Goal: Task Accomplishment & Management: Manage account settings

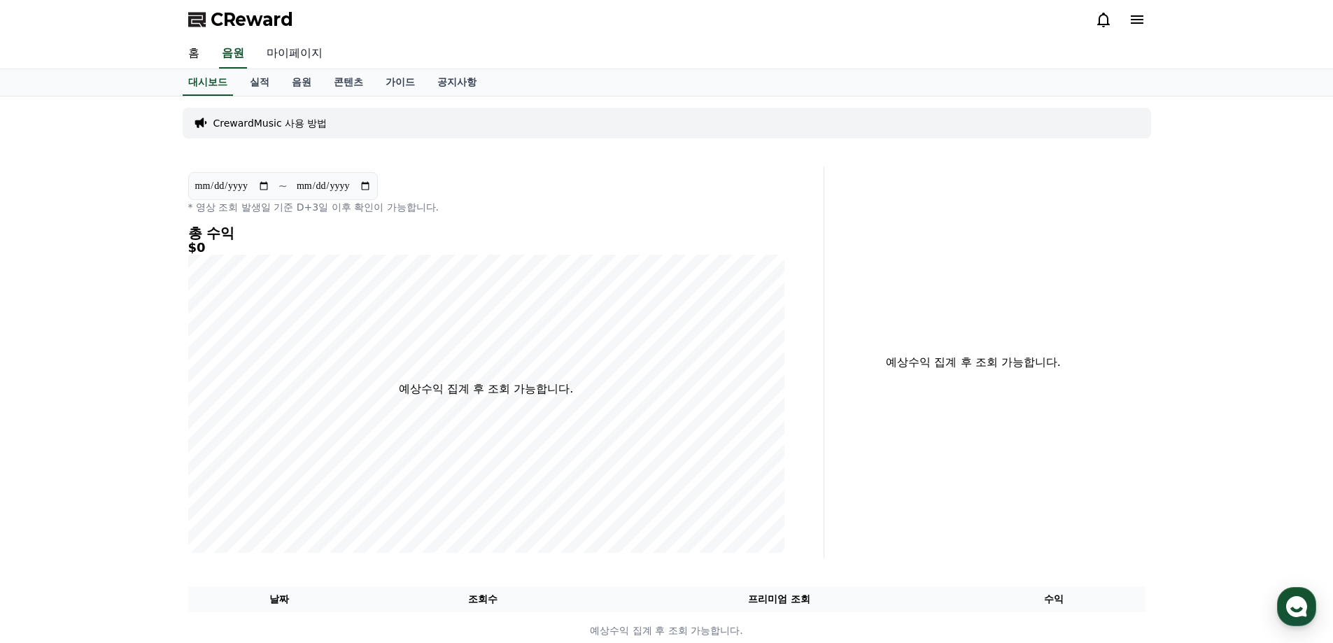
click at [286, 56] on link "마이페이지" at bounding box center [294, 53] width 78 height 29
select select "**********"
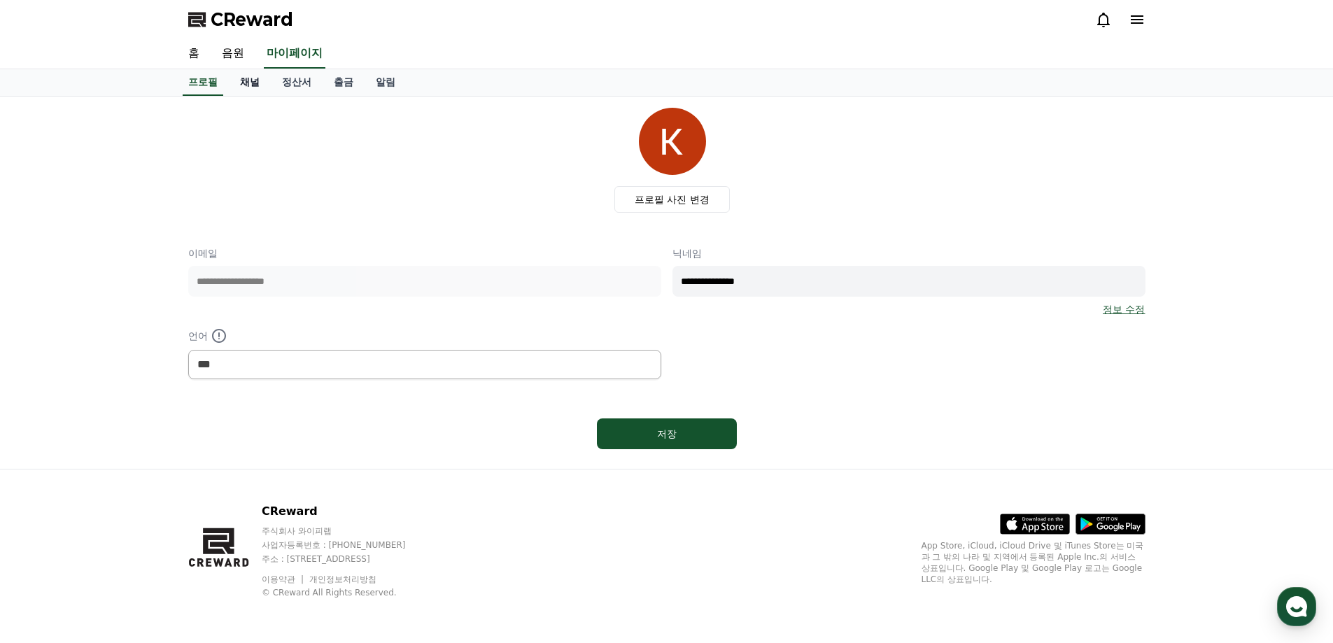
click at [246, 88] on link "채널" at bounding box center [250, 82] width 42 height 27
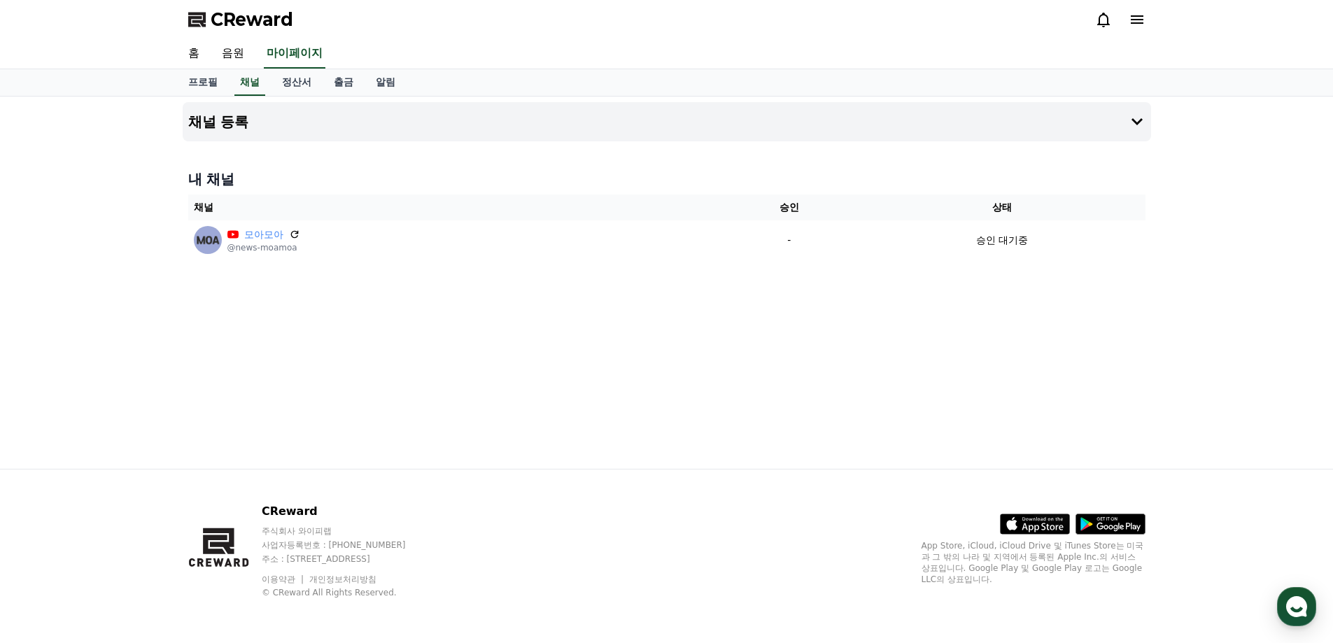
drag, startPoint x: 502, startPoint y: 559, endPoint x: 289, endPoint y: 562, distance: 212.8
click at [289, 562] on p "주소 : [STREET_ADDRESS]" at bounding box center [347, 559] width 171 height 11
copy p "[STREET_ADDRESS]"
